Goal: Find contact information: Obtain details needed to contact an individual or organization

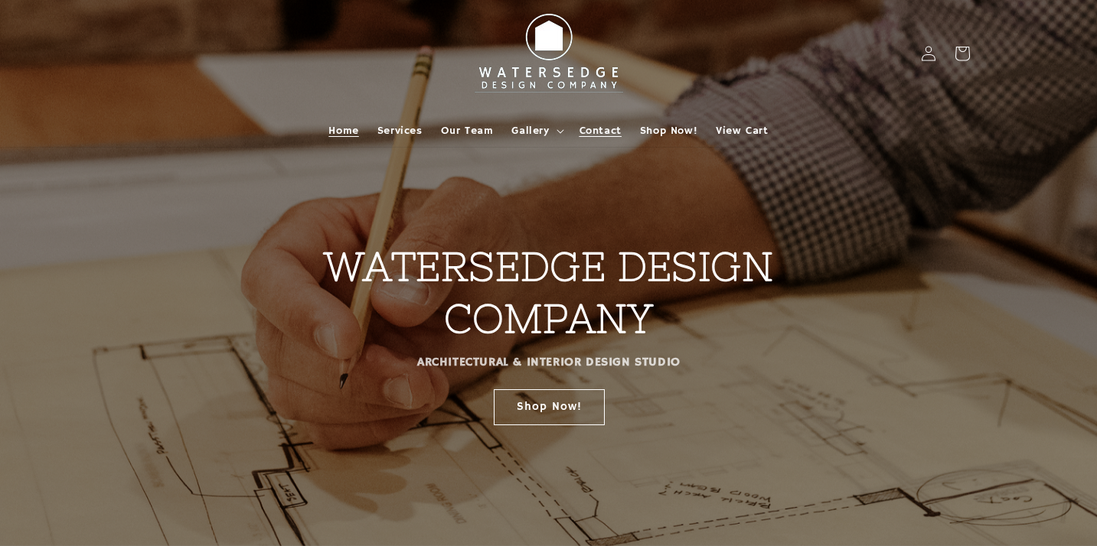
click at [615, 130] on span "Contact" at bounding box center [600, 131] width 42 height 14
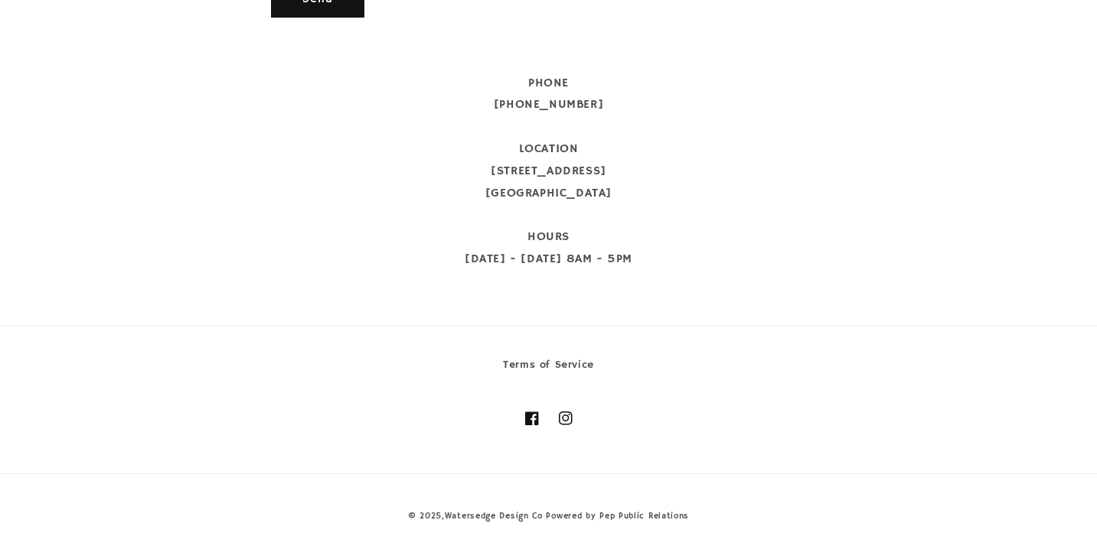
scroll to position [893, 0]
drag, startPoint x: 497, startPoint y: 168, endPoint x: 640, endPoint y: 197, distance: 146.0
click at [640, 197] on div "PHONE 912-601-9835 LOCATION 11 N Main Street Statesboro, GA 30458 HOURS Monday …" at bounding box center [549, 172] width 556 height 198
copy div "11 N Main Street Statesboro, GA 30458"
drag, startPoint x: 484, startPoint y: 96, endPoint x: 652, endPoint y: 127, distance: 170.5
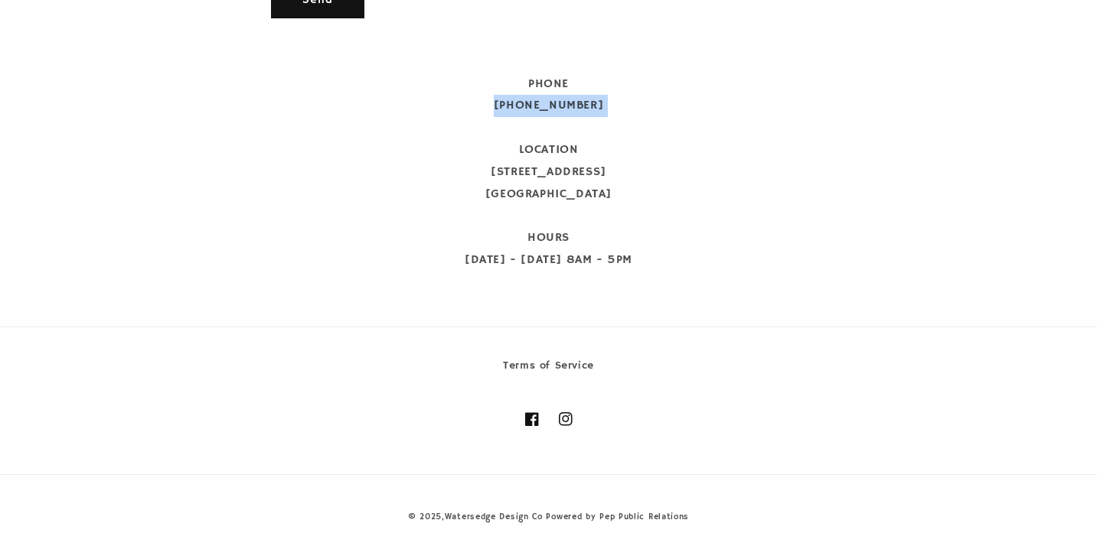
click at [652, 127] on div "PHONE 912-601-9835 LOCATION 11 N Main Street Statesboro, GA 30458 HOURS Monday …" at bounding box center [549, 172] width 556 height 198
copy span "912-601-9835"
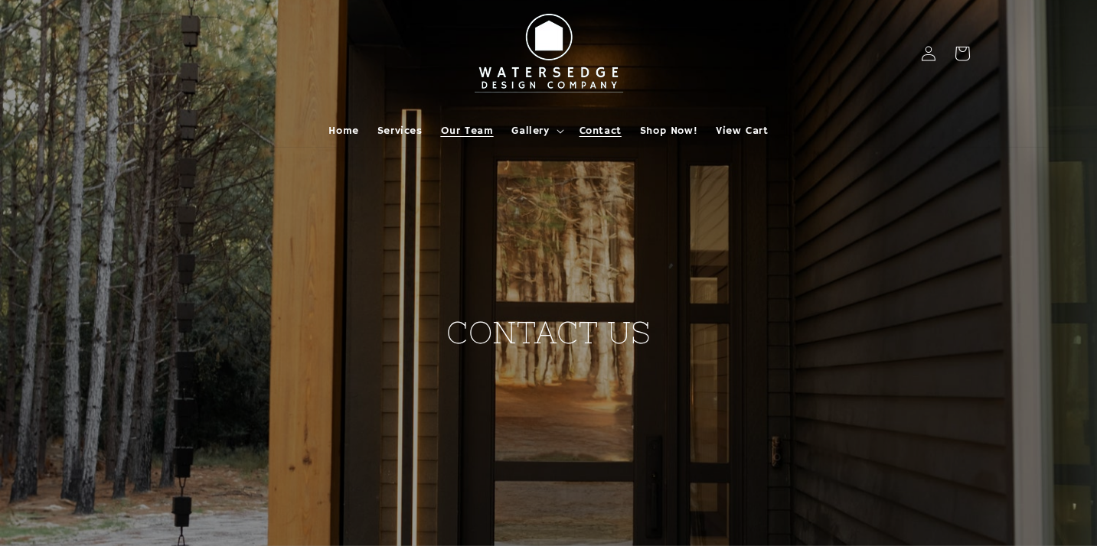
scroll to position [0, 0]
click at [478, 126] on span "Our Team" at bounding box center [467, 131] width 53 height 14
